Goal: Task Accomplishment & Management: Use online tool/utility

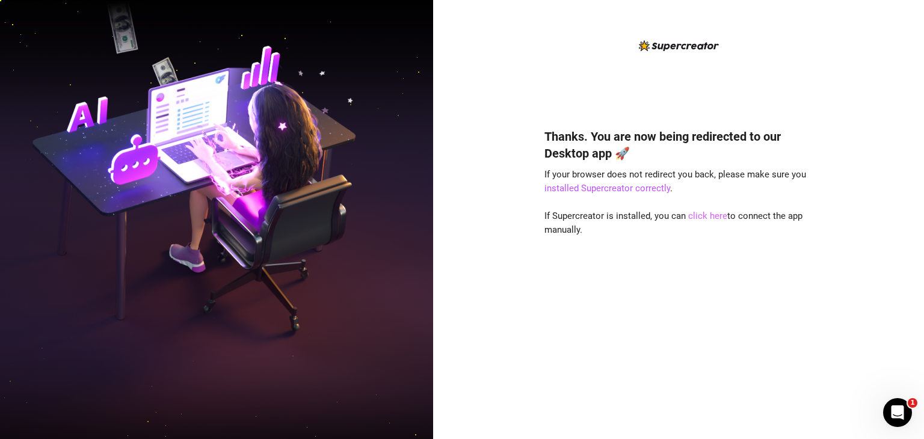
click at [716, 217] on link "click here" at bounding box center [708, 216] width 39 height 11
click at [709, 219] on link "click here" at bounding box center [708, 216] width 39 height 11
click at [705, 217] on link "click here" at bounding box center [708, 216] width 39 height 11
click at [717, 221] on link "click here" at bounding box center [708, 216] width 39 height 11
